Goal: Use online tool/utility: Utilize a website feature to perform a specific function

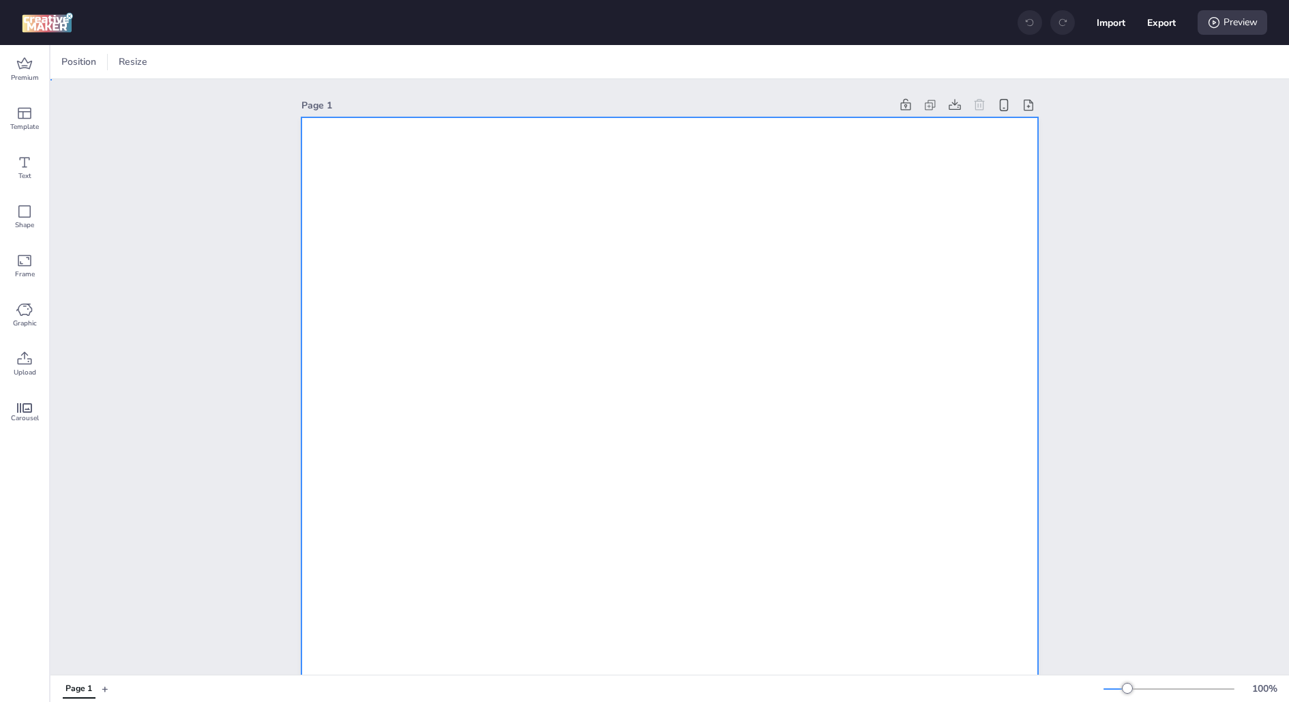
click at [31, 374] on span "Upload" at bounding box center [25, 372] width 23 height 11
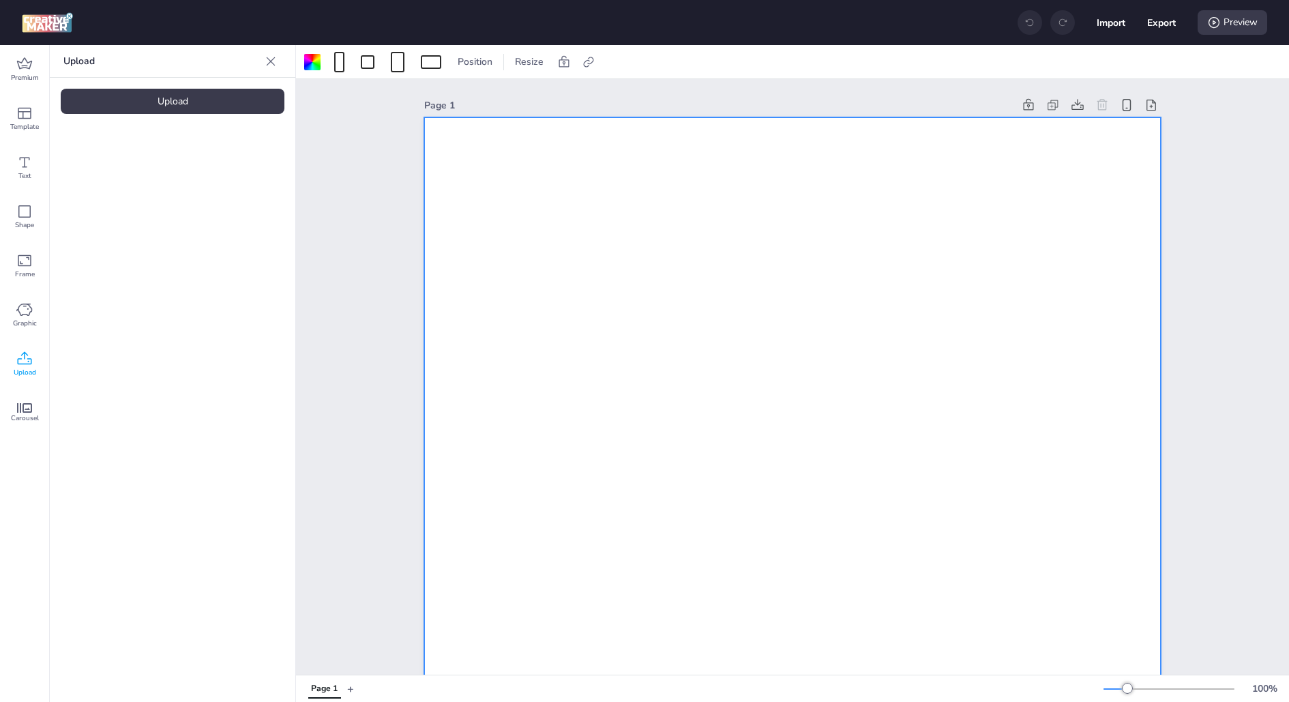
click at [157, 91] on div "Upload" at bounding box center [173, 101] width 224 height 25
click at [237, 99] on div "Upload" at bounding box center [173, 101] width 224 height 25
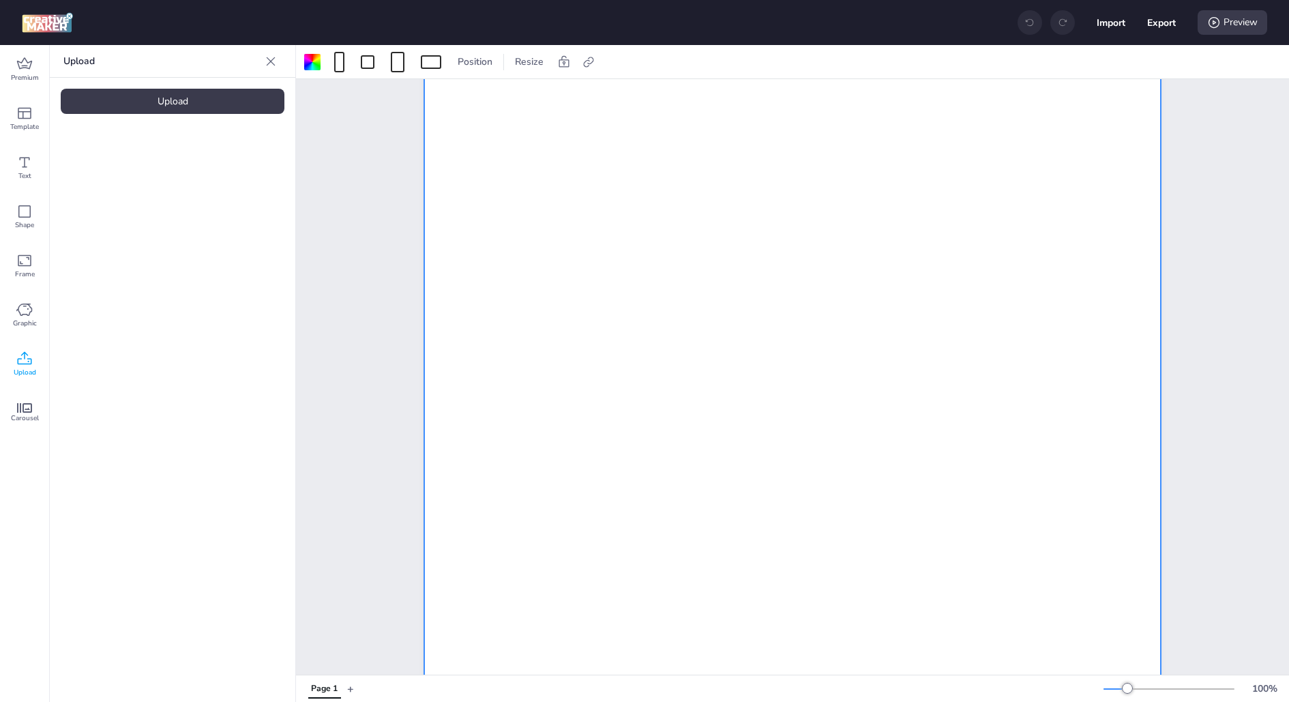
click at [122, 187] on video at bounding box center [115, 190] width 109 height 55
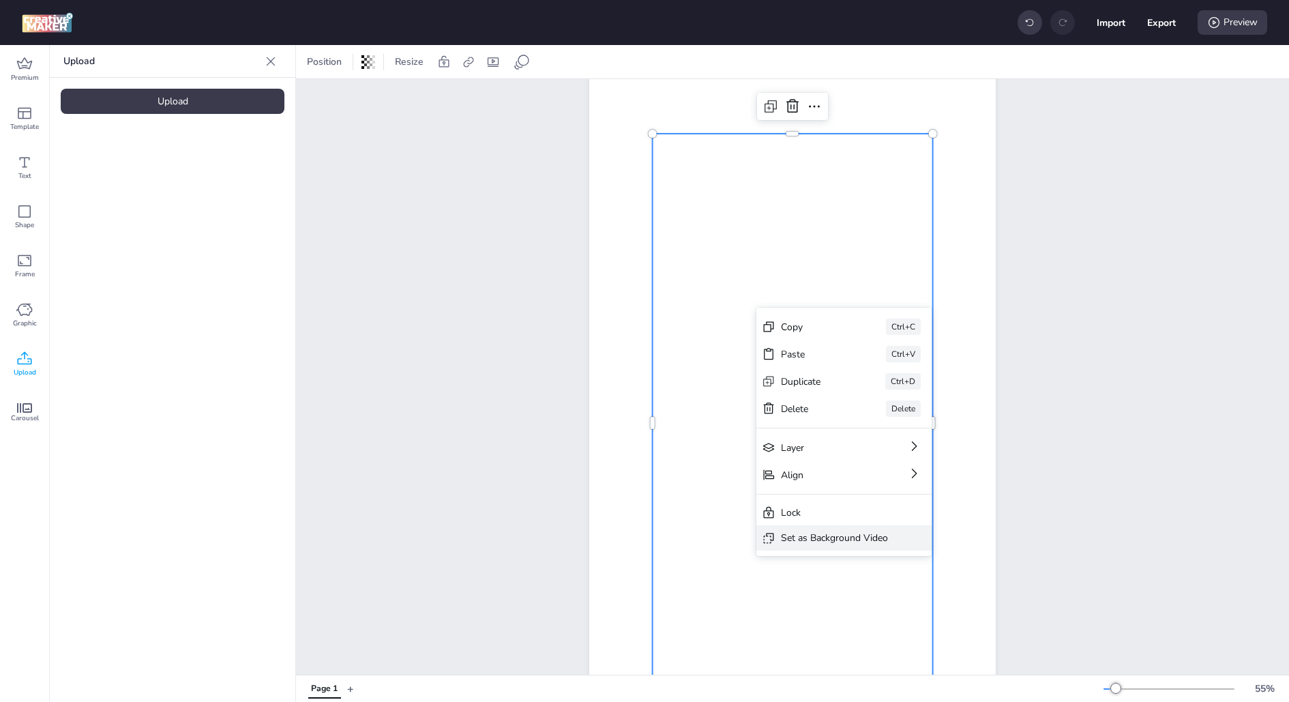
click at [827, 537] on div "Set as Background Video" at bounding box center [834, 538] width 107 height 14
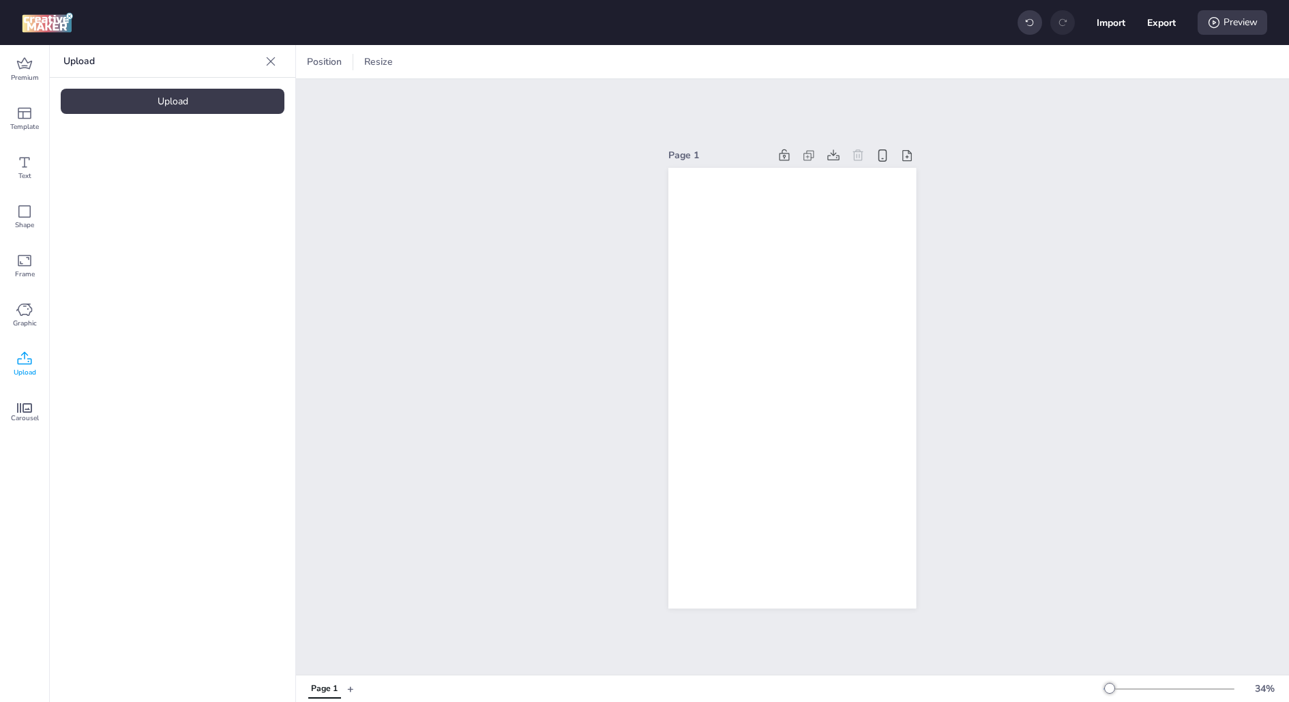
scroll to position [0, 0]
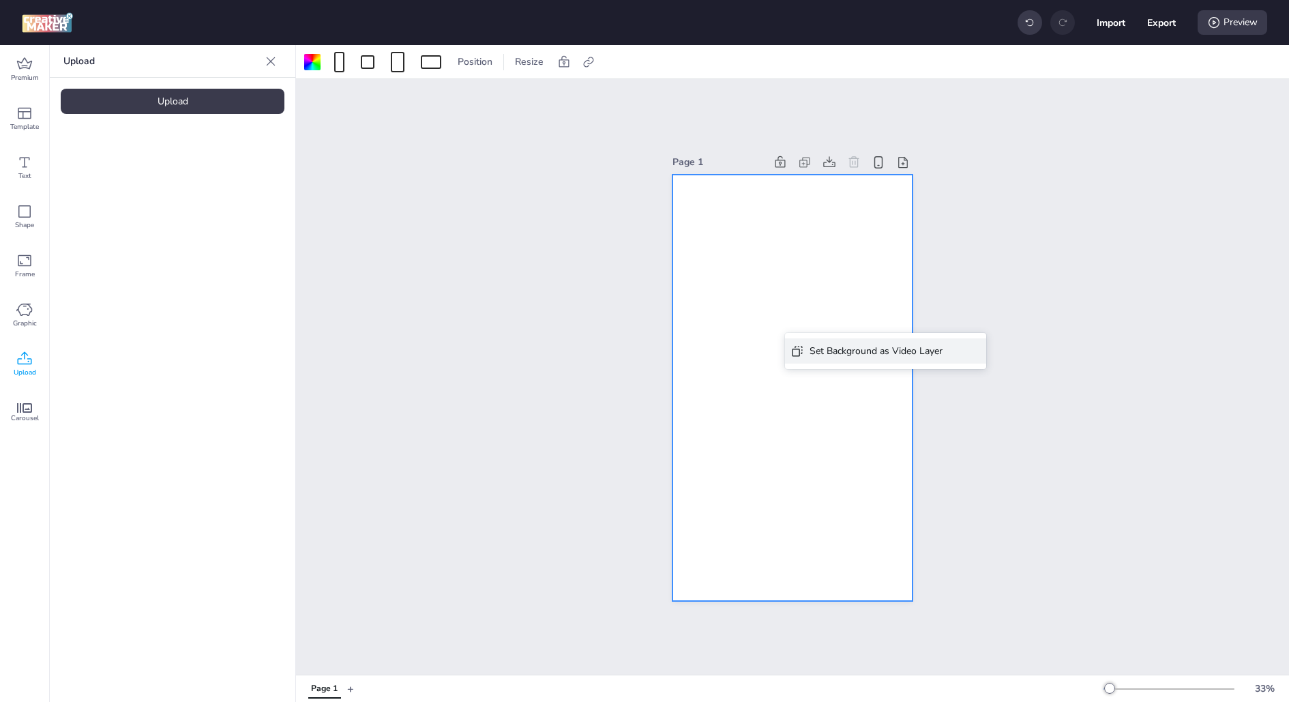
click at [823, 356] on div "Set Background as Video Layer" at bounding box center [876, 351] width 133 height 14
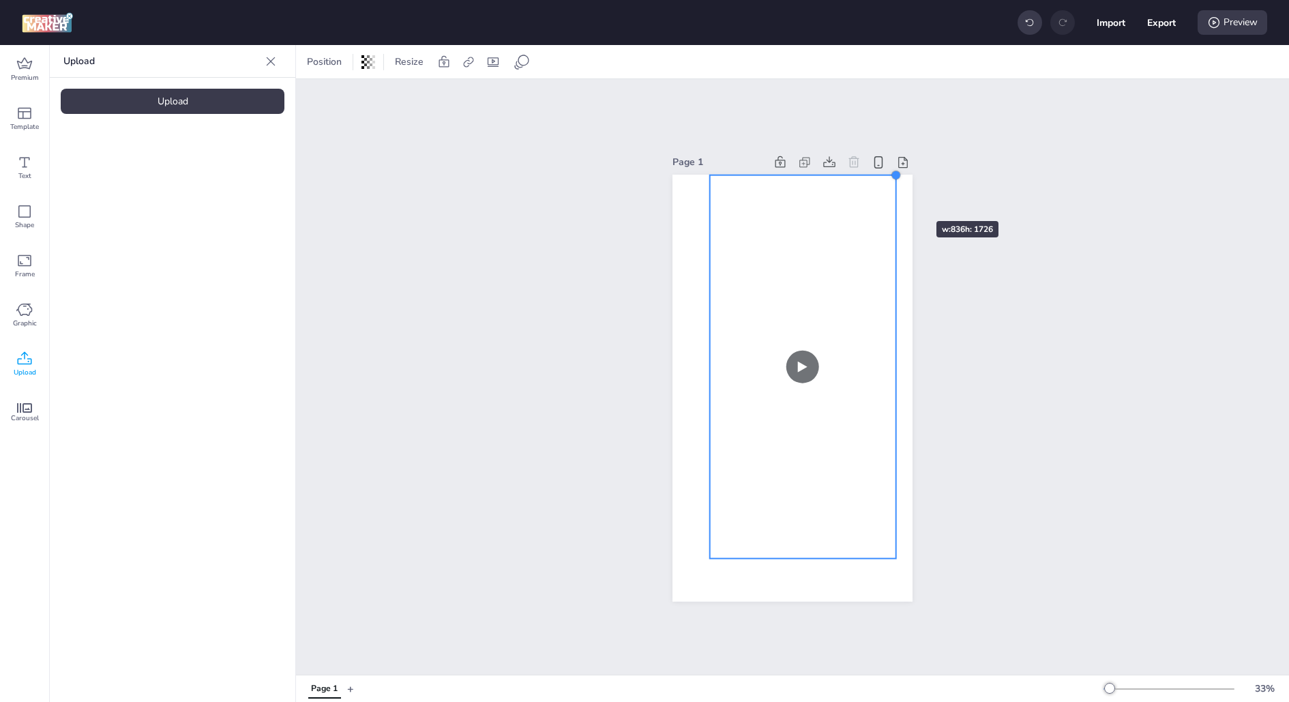
drag, startPoint x: 875, startPoint y: 216, endPoint x: 896, endPoint y: 196, distance: 28.0
click at [896, 196] on div at bounding box center [793, 388] width 240 height 427
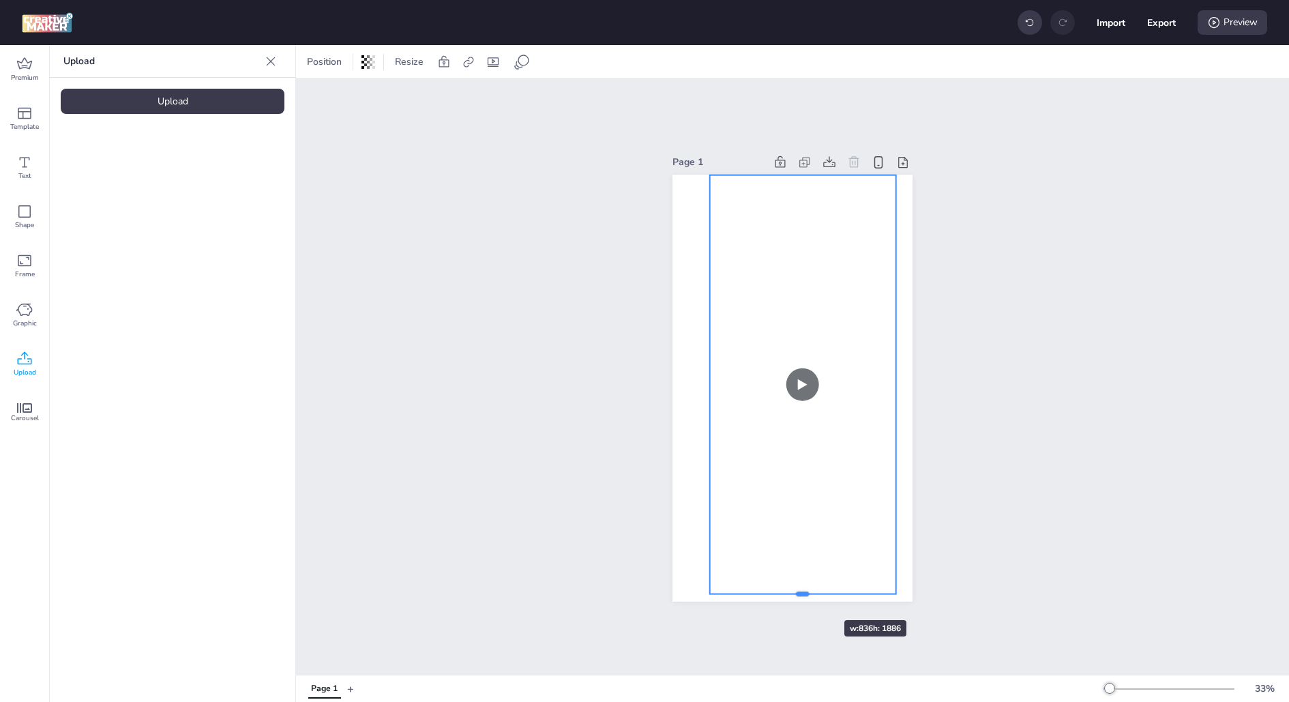
drag, startPoint x: 800, startPoint y: 560, endPoint x: 804, endPoint y: 596, distance: 36.3
click at [804, 596] on div at bounding box center [803, 599] width 186 height 11
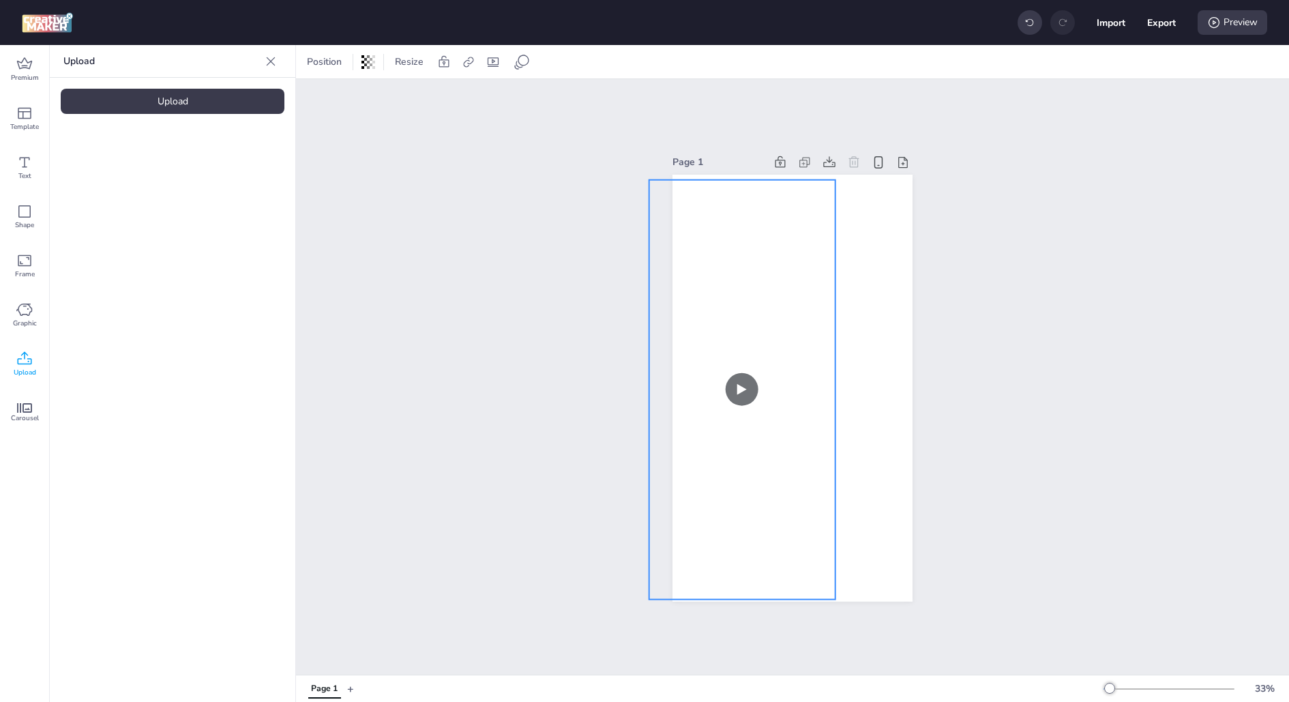
drag, startPoint x: 846, startPoint y: 506, endPoint x: 785, endPoint y: 510, distance: 60.9
click at [785, 510] on video at bounding box center [780, 389] width 261 height 420
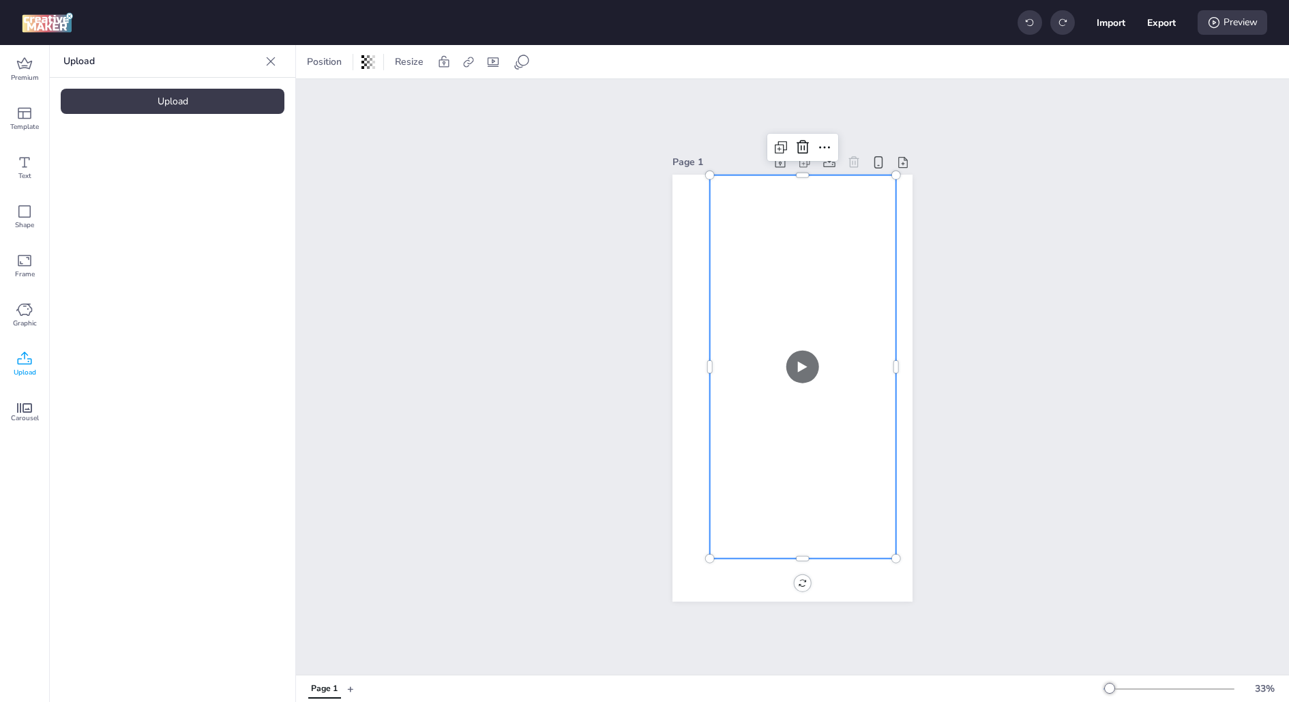
drag, startPoint x: 826, startPoint y: 317, endPoint x: 790, endPoint y: 375, distance: 68.0
click at [790, 375] on video at bounding box center [803, 367] width 186 height 384
drag, startPoint x: 765, startPoint y: 420, endPoint x: 739, endPoint y: 479, distance: 65.0
click at [739, 479] on video at bounding box center [803, 367] width 186 height 384
drag, startPoint x: 739, startPoint y: 479, endPoint x: 705, endPoint y: 538, distance: 68.5
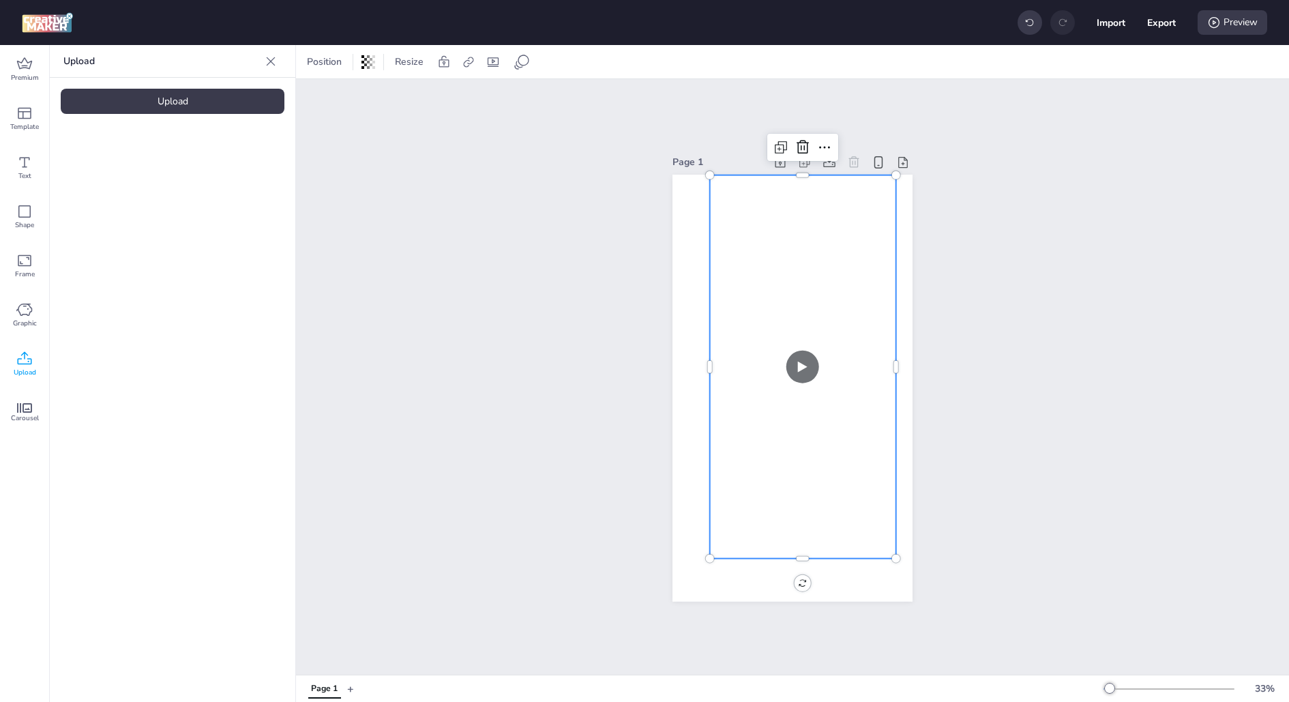
click at [705, 540] on div at bounding box center [793, 388] width 240 height 427
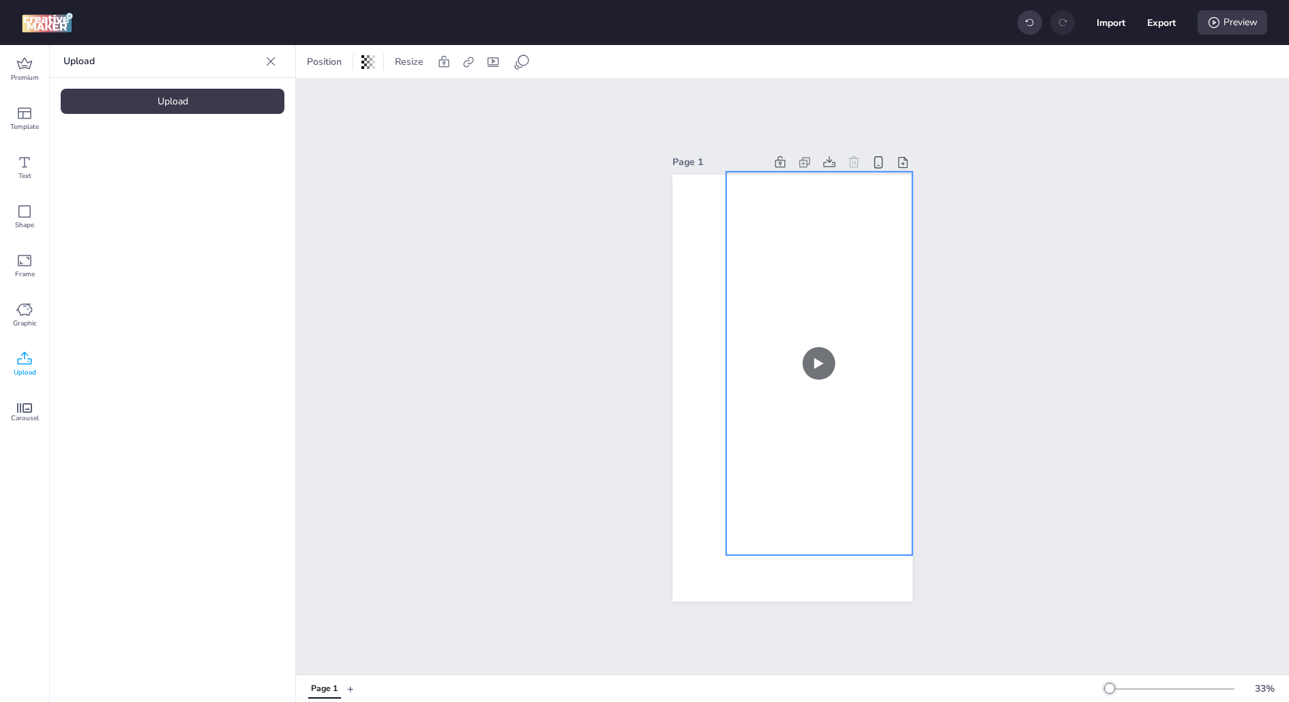
drag, startPoint x: 757, startPoint y: 463, endPoint x: 773, endPoint y: 460, distance: 16.7
click at [773, 460] on video at bounding box center [820, 363] width 186 height 384
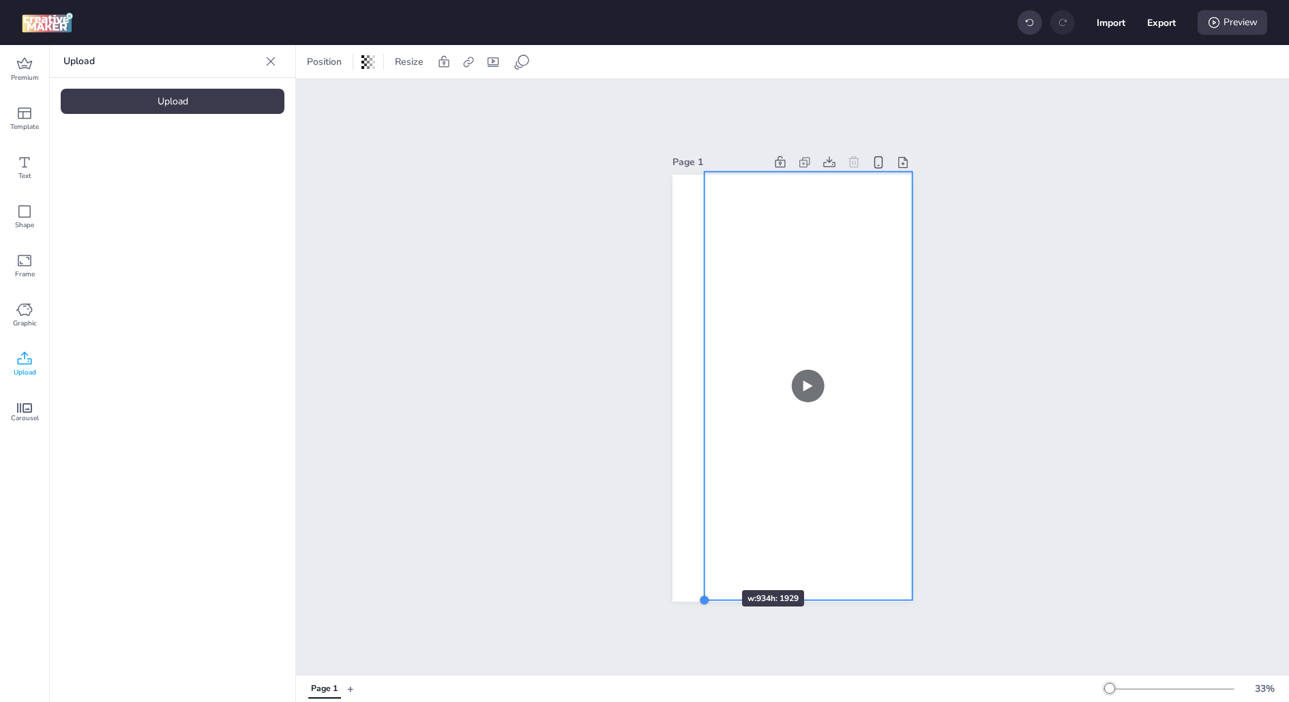
drag, startPoint x: 723, startPoint y: 554, endPoint x: 701, endPoint y: 566, distance: 24.7
click at [701, 566] on div at bounding box center [793, 388] width 240 height 427
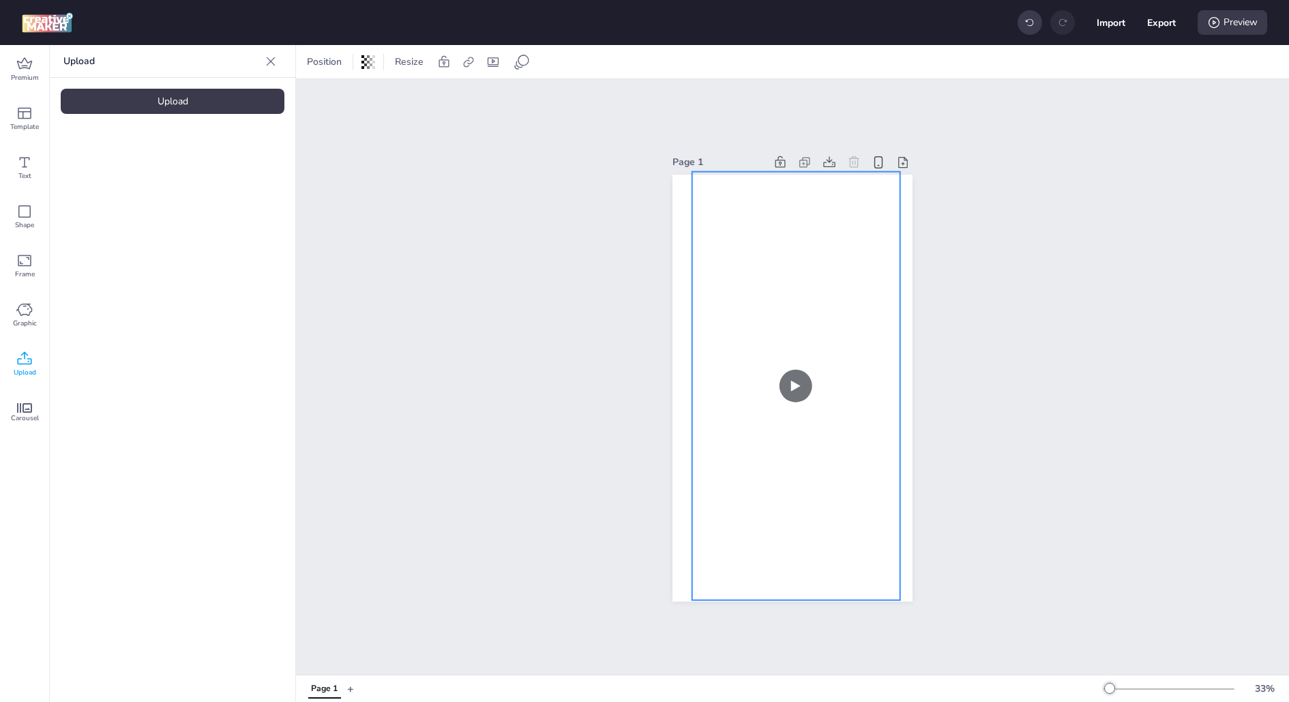
drag, startPoint x: 768, startPoint y: 530, endPoint x: 755, endPoint y: 529, distance: 13.0
click at [755, 529] on video at bounding box center [796, 385] width 208 height 429
click at [824, 147] on icon at bounding box center [817, 143] width 16 height 16
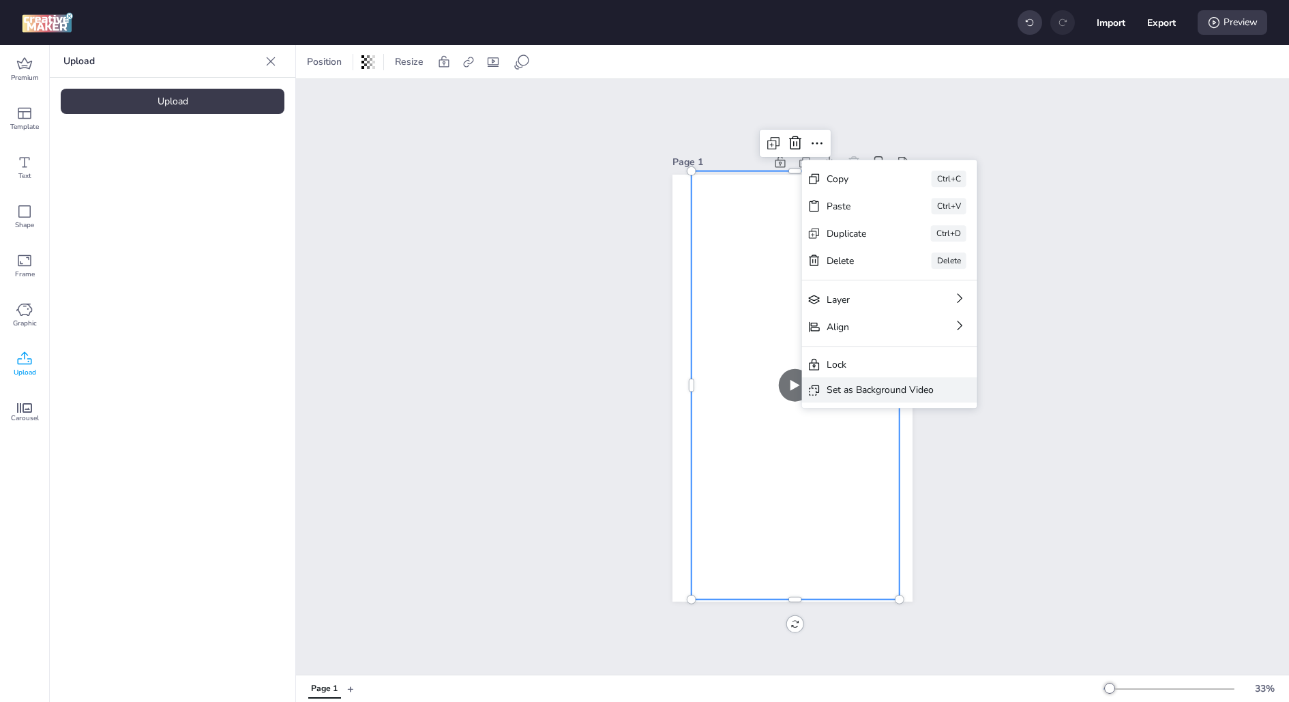
click at [881, 385] on div "Set as Background Video" at bounding box center [880, 390] width 107 height 14
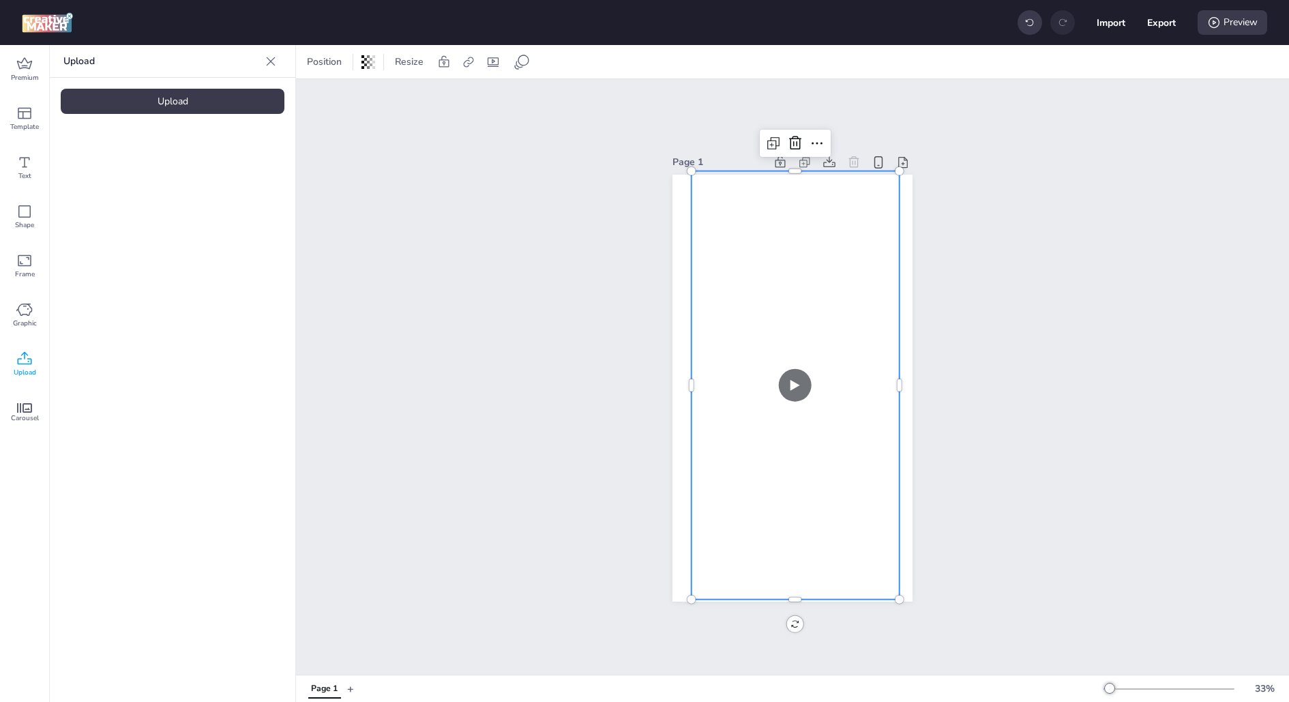
click at [851, 362] on video at bounding box center [796, 385] width 208 height 429
click at [793, 379] on video at bounding box center [796, 385] width 208 height 429
click at [1216, 25] on icon at bounding box center [1215, 23] width 14 height 14
click at [1177, 89] on button "Generate Preview" at bounding box center [1176, 86] width 158 height 27
click at [488, 63] on icon at bounding box center [493, 62] width 11 height 10
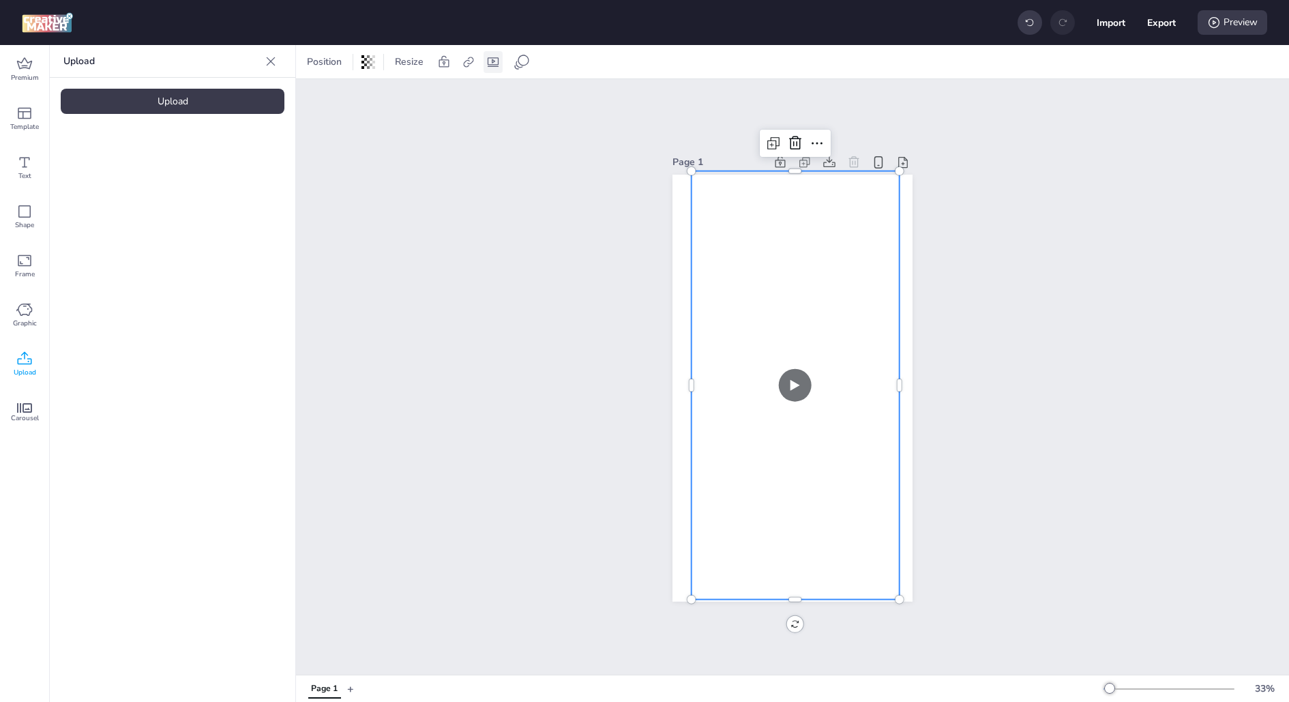
select select "contain"
click at [410, 98] on span "Autoplay" at bounding box center [402, 96] width 39 height 14
click at [374, 98] on input "Autoplay" at bounding box center [369, 102] width 9 height 9
click at [410, 98] on span "Autoplay" at bounding box center [402, 96] width 39 height 14
click at [374, 98] on input "Autoplay" at bounding box center [369, 102] width 9 height 9
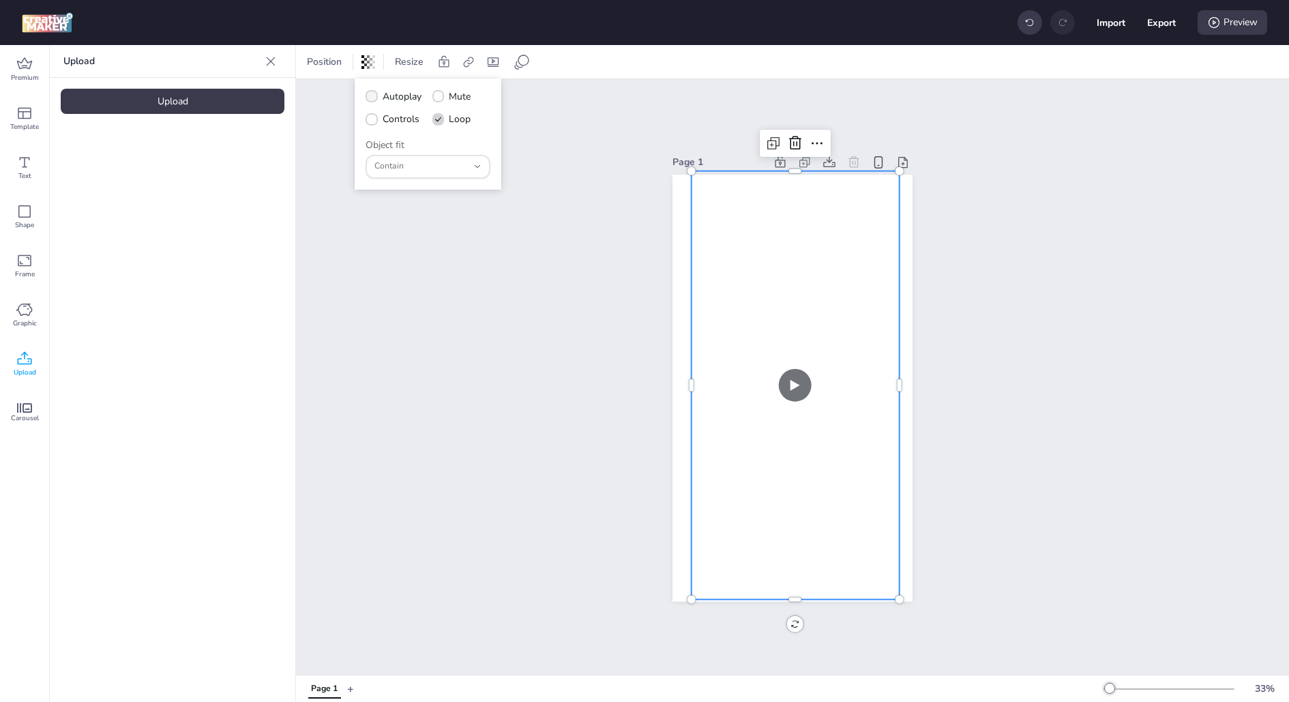
checkbox input "true"
click at [405, 120] on span "Controls" at bounding box center [401, 119] width 37 height 14
click at [374, 120] on input "Controls" at bounding box center [369, 124] width 9 height 9
checkbox input "true"
click at [445, 119] on label "Loop" at bounding box center [452, 119] width 48 height 24
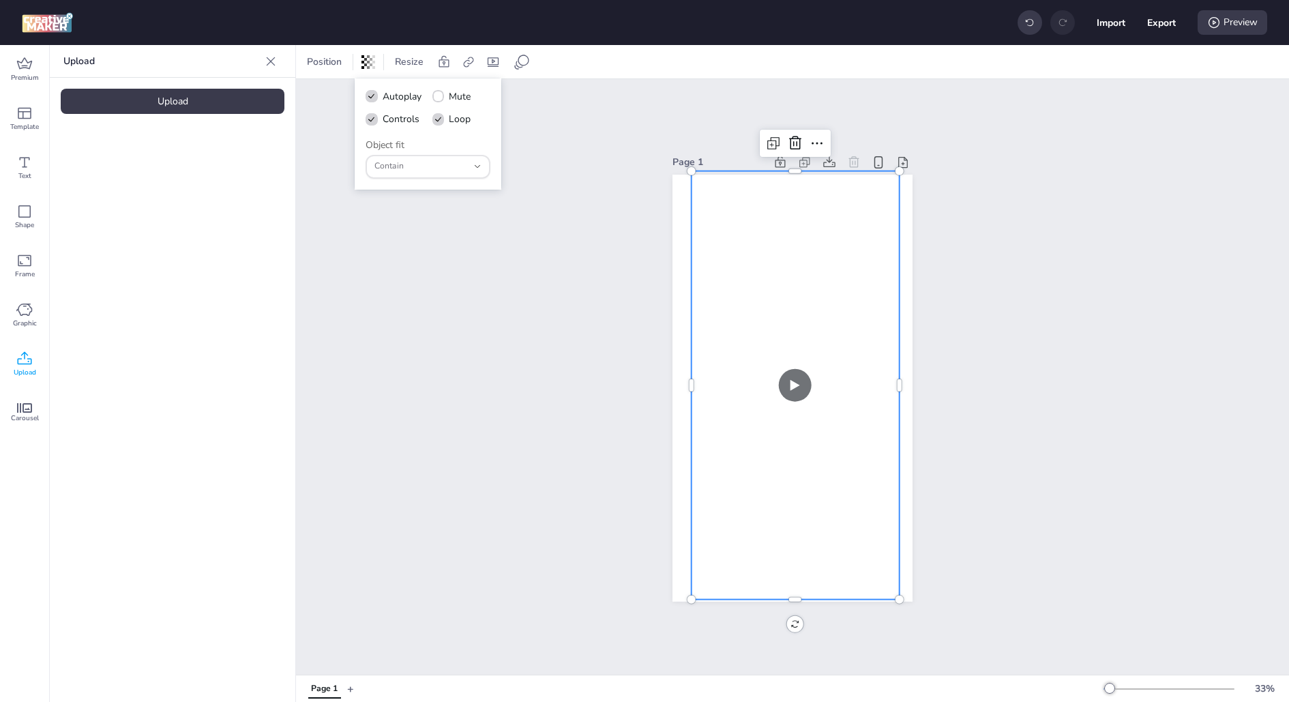
click at [441, 120] on input "Loop" at bounding box center [436, 124] width 9 height 9
click at [445, 119] on label "Loop" at bounding box center [452, 119] width 48 height 24
click at [441, 120] on input "Loop" at bounding box center [436, 124] width 9 height 9
checkbox input "true"
click at [558, 130] on div "Page 1" at bounding box center [792, 377] width 993 height 596
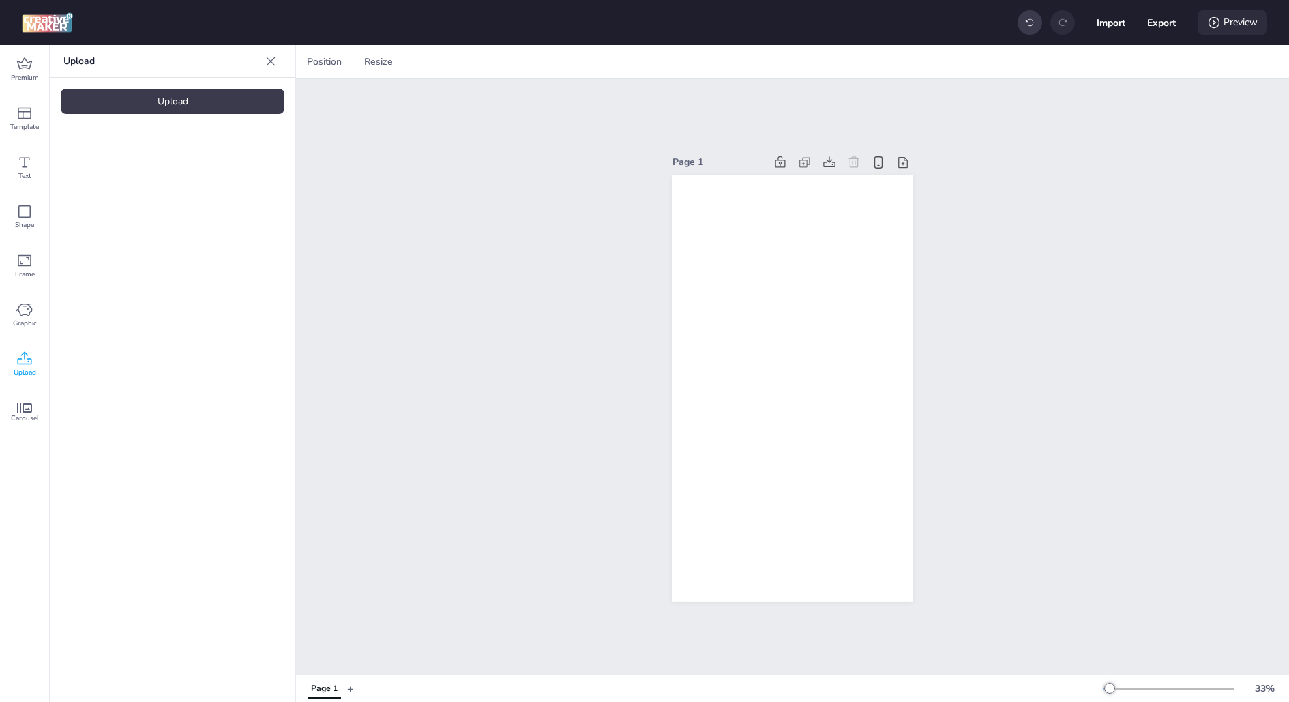
click at [1224, 20] on div "Preview" at bounding box center [1233, 22] width 70 height 25
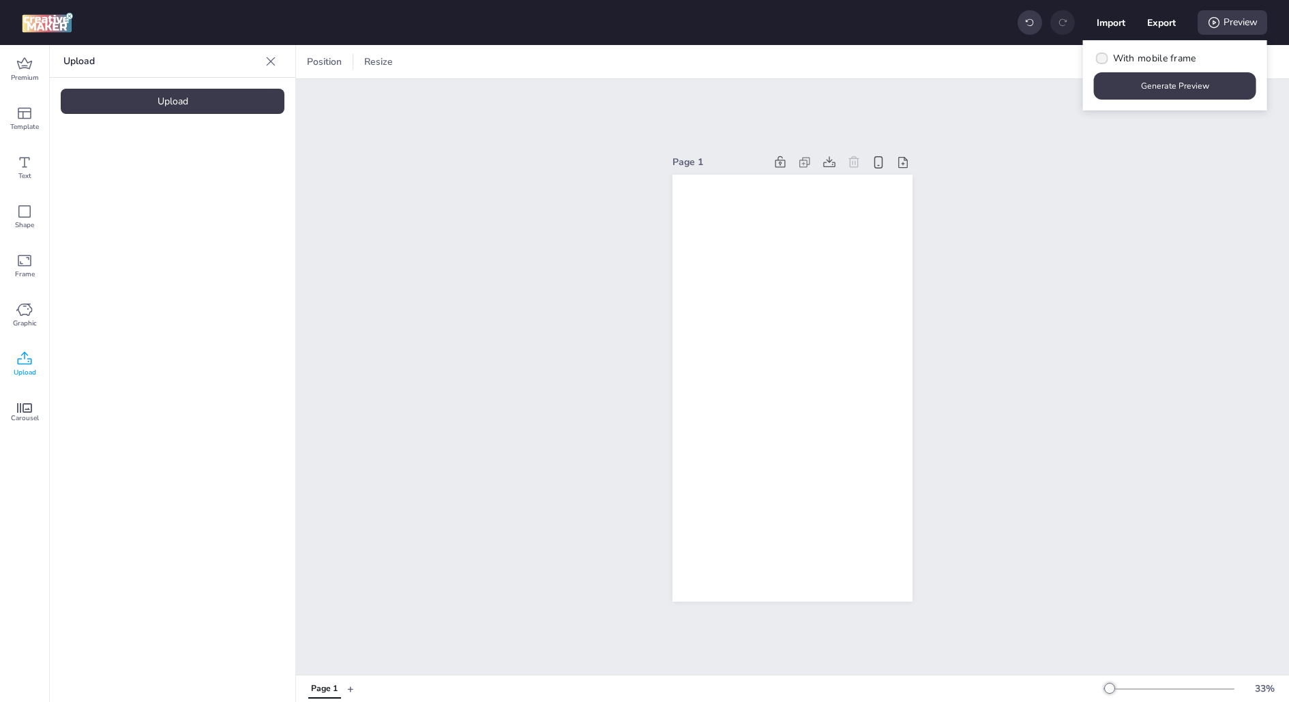
click at [1150, 66] on label "With mobile frame" at bounding box center [1146, 58] width 112 height 24
click at [1105, 66] on input "With mobile frame" at bounding box center [1100, 63] width 9 height 9
click at [1148, 76] on button "Generate Preview" at bounding box center [1176, 86] width 158 height 27
click at [1150, 54] on span "With mobile frame" at bounding box center [1154, 58] width 83 height 14
click at [1105, 59] on input "With mobile frame" at bounding box center [1100, 63] width 9 height 9
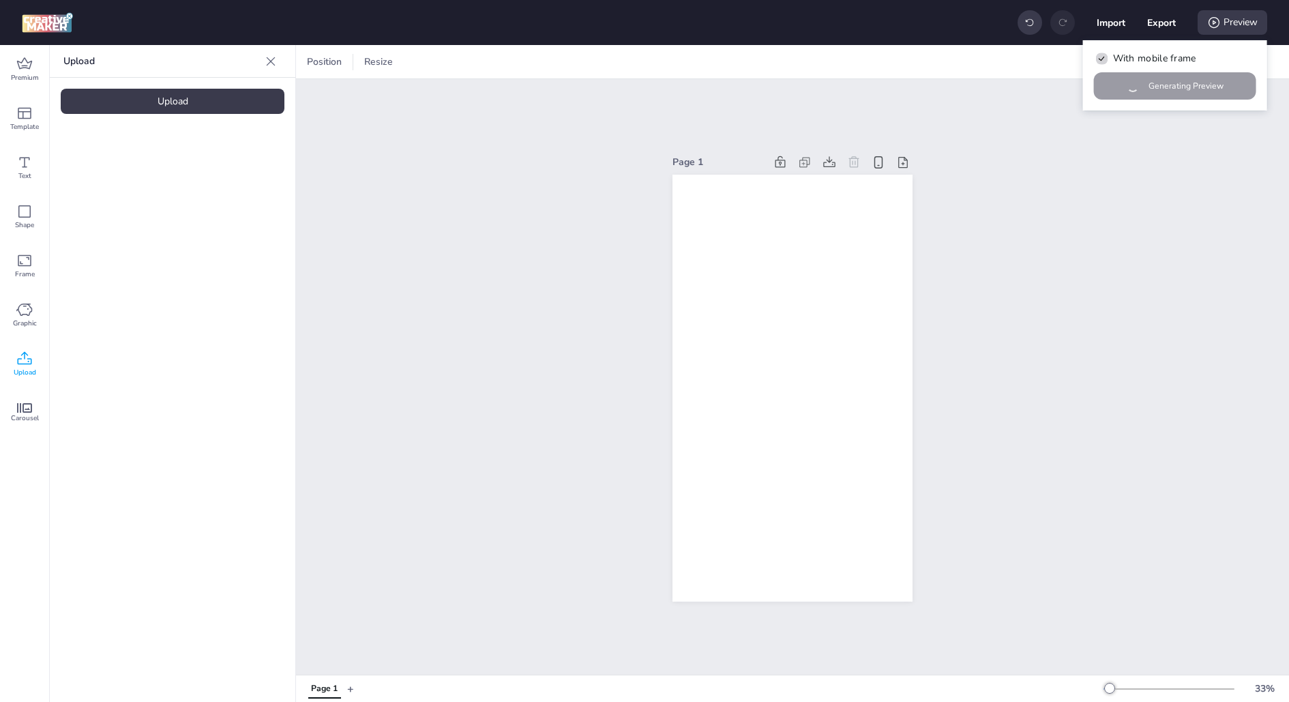
checkbox input "false"
click at [1146, 85] on div "With mobile frame Generating Preview" at bounding box center [1175, 75] width 184 height 70
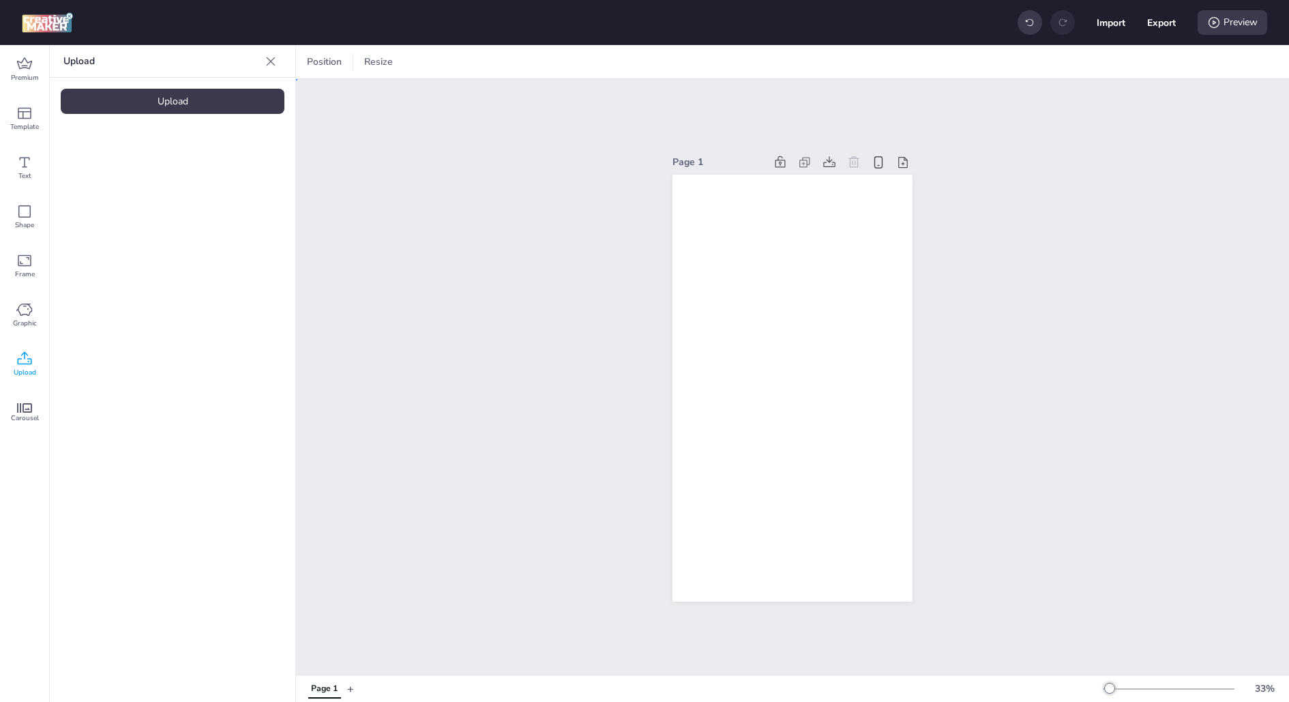
click at [1015, 174] on div "Page 1" at bounding box center [792, 377] width 993 height 596
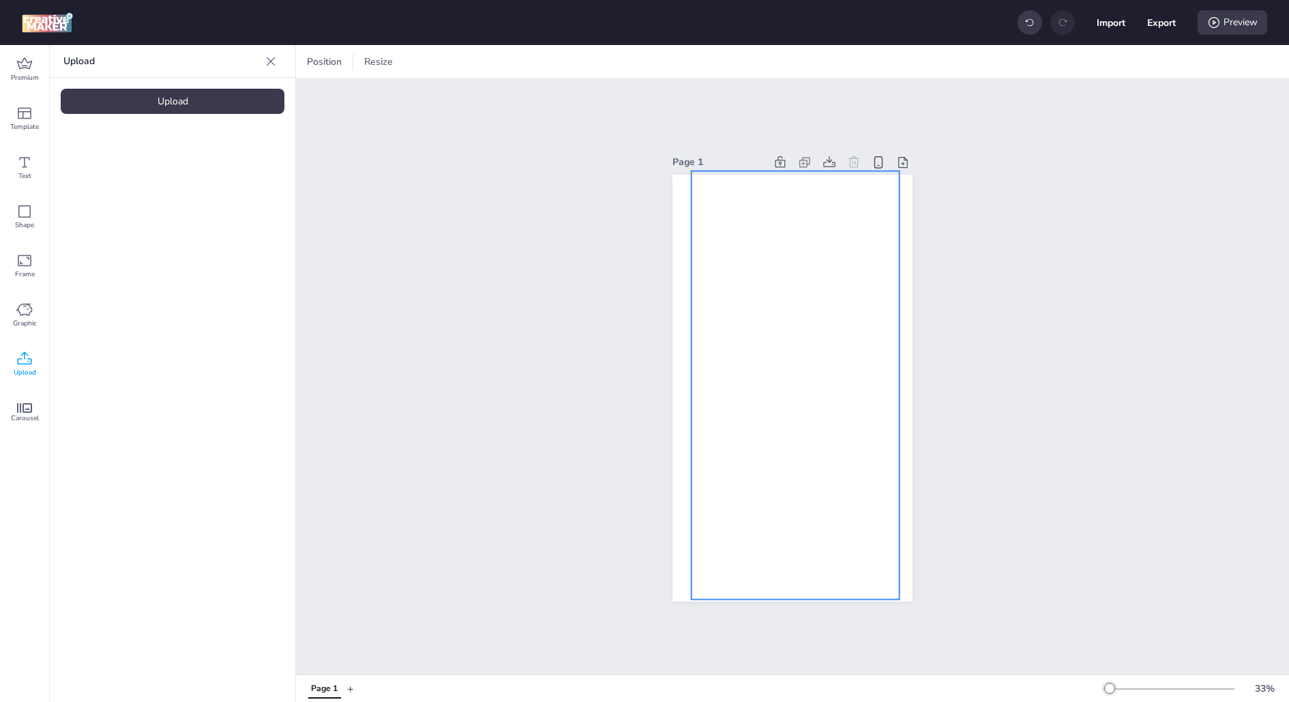
click at [869, 274] on video at bounding box center [796, 385] width 208 height 429
click at [1216, 24] on icon at bounding box center [1215, 23] width 14 height 14
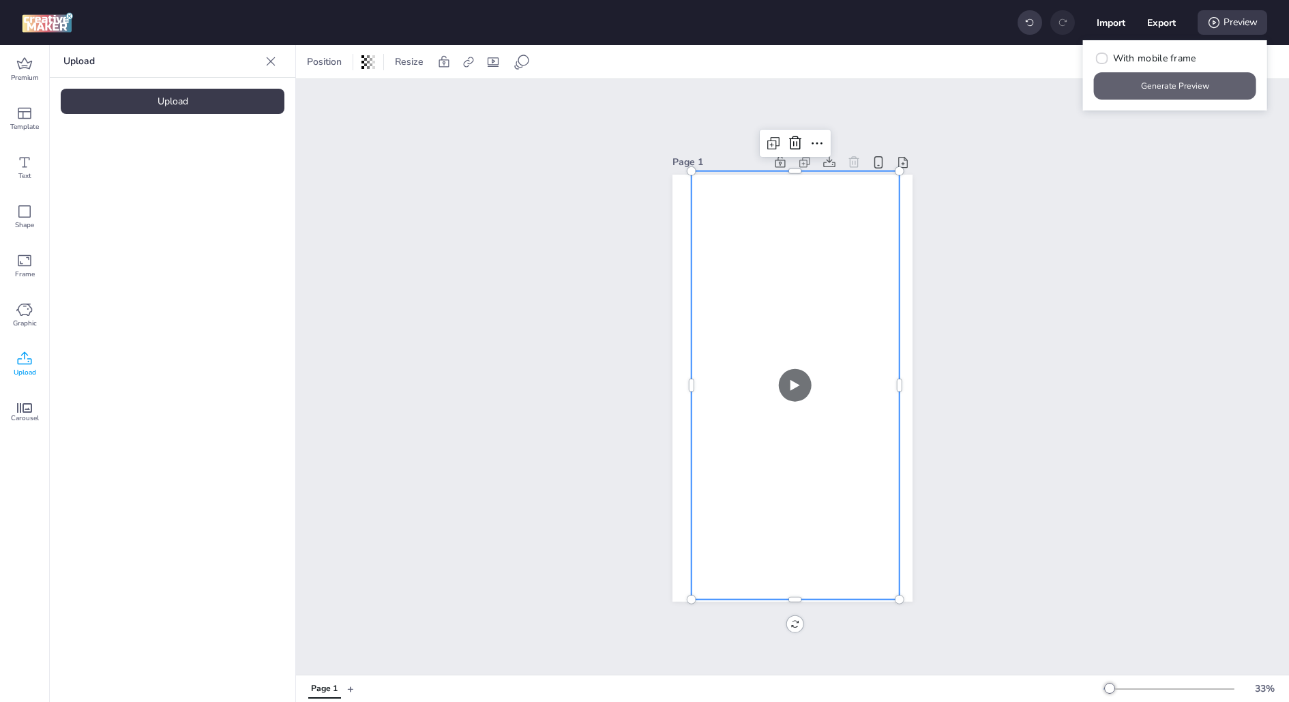
click at [1153, 83] on button "Generate Preview" at bounding box center [1175, 85] width 162 height 27
